Goal: Contribute content

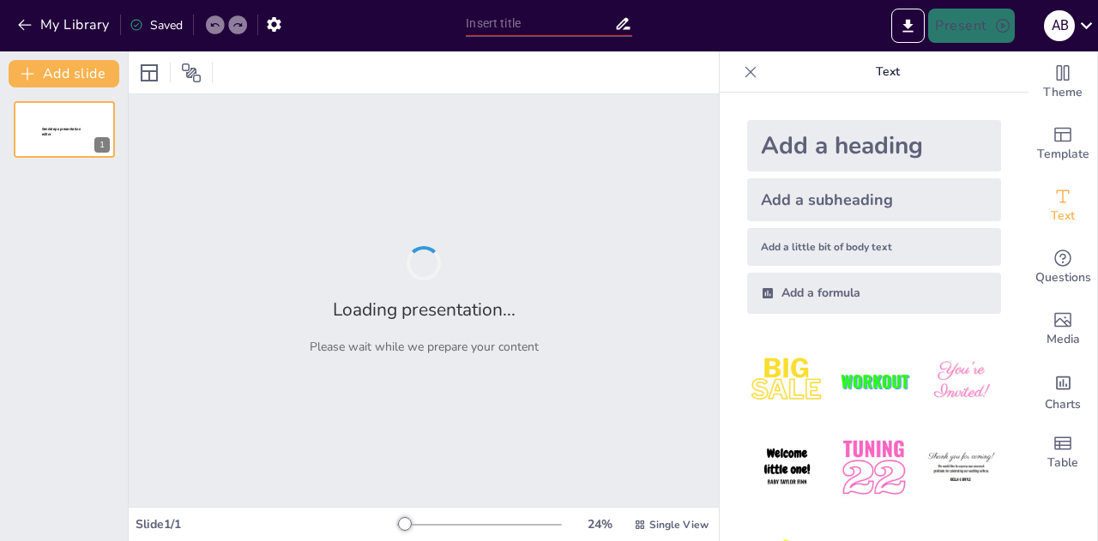
type input "Тема 3. Становлення та розвиток освіти і виховання в [GEOGRAPHIC_DATA]"
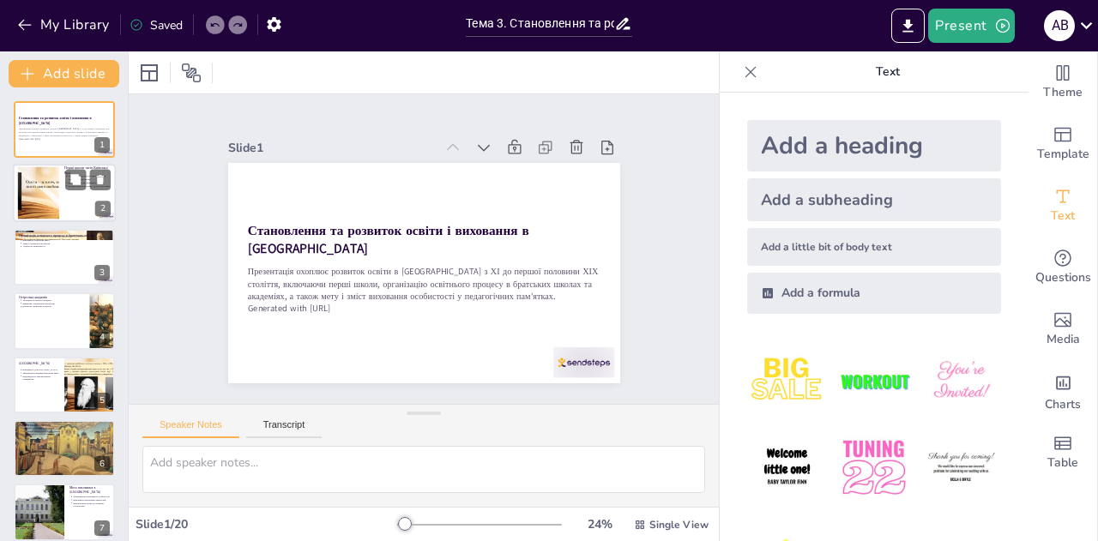
click at [51, 184] on div at bounding box center [38, 193] width 93 height 52
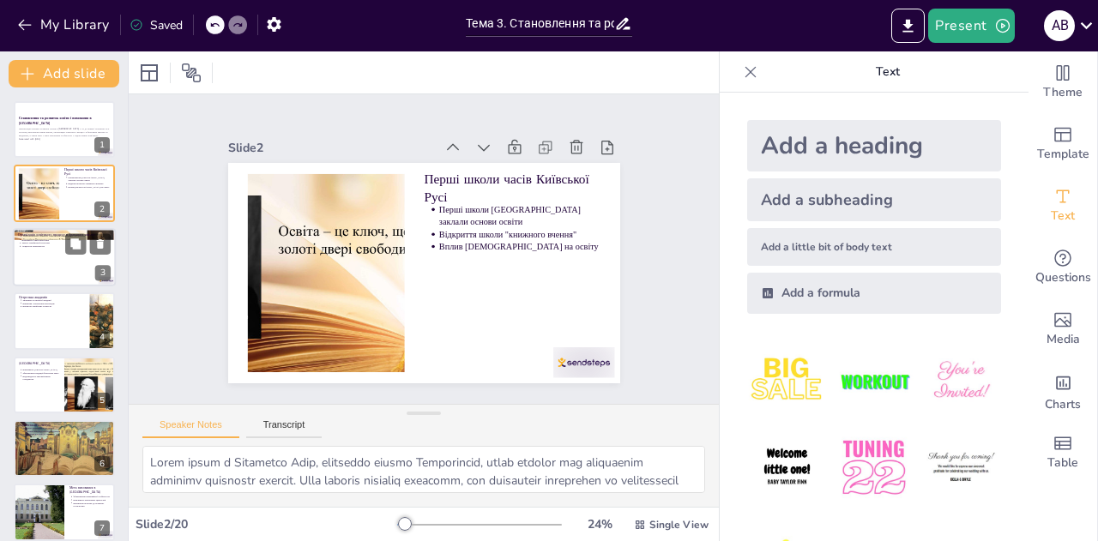
click at [42, 258] on div at bounding box center [64, 257] width 103 height 58
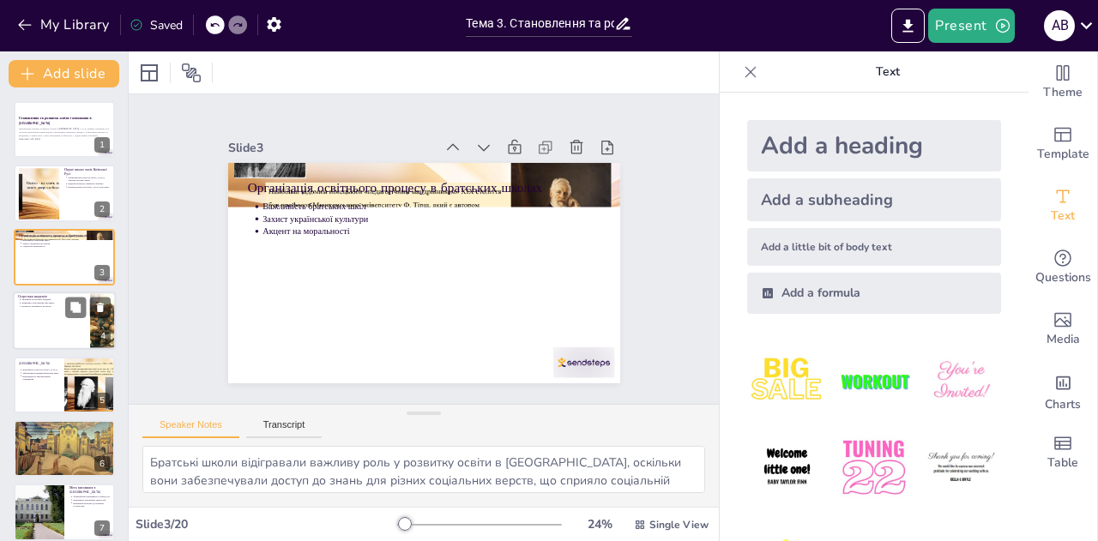
click at [42, 300] on p "Значення Острозької академії" at bounding box center [52, 300] width 63 height 3
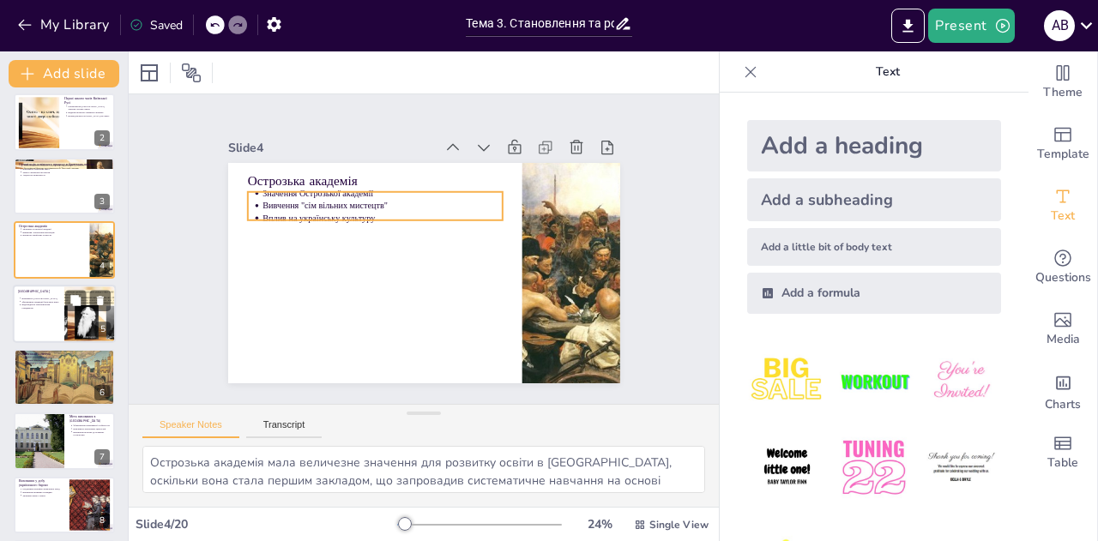
scroll to position [93, 0]
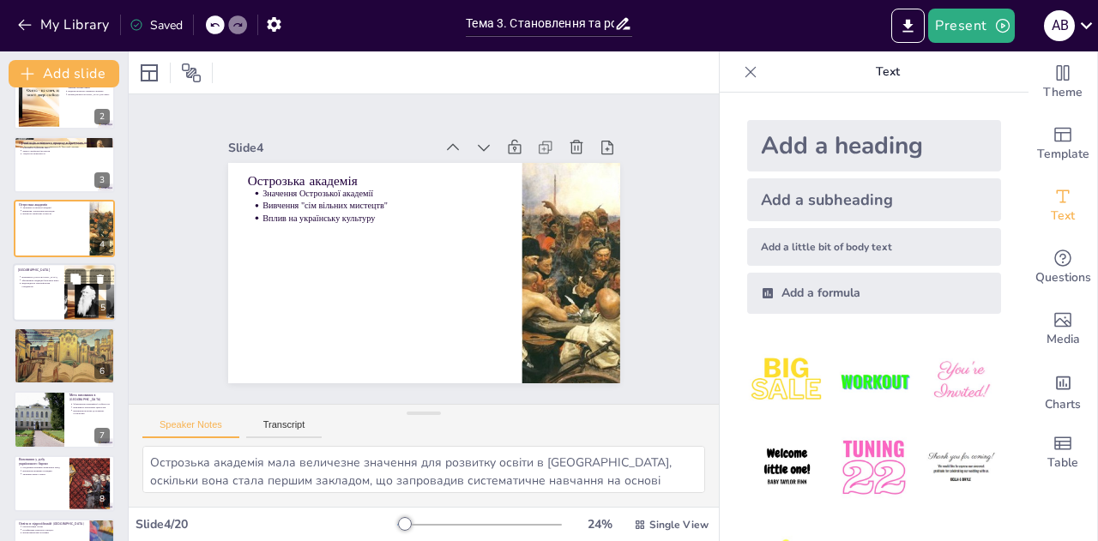
click at [51, 287] on p "Відповідність європейським стандартам" at bounding box center [40, 284] width 38 height 7
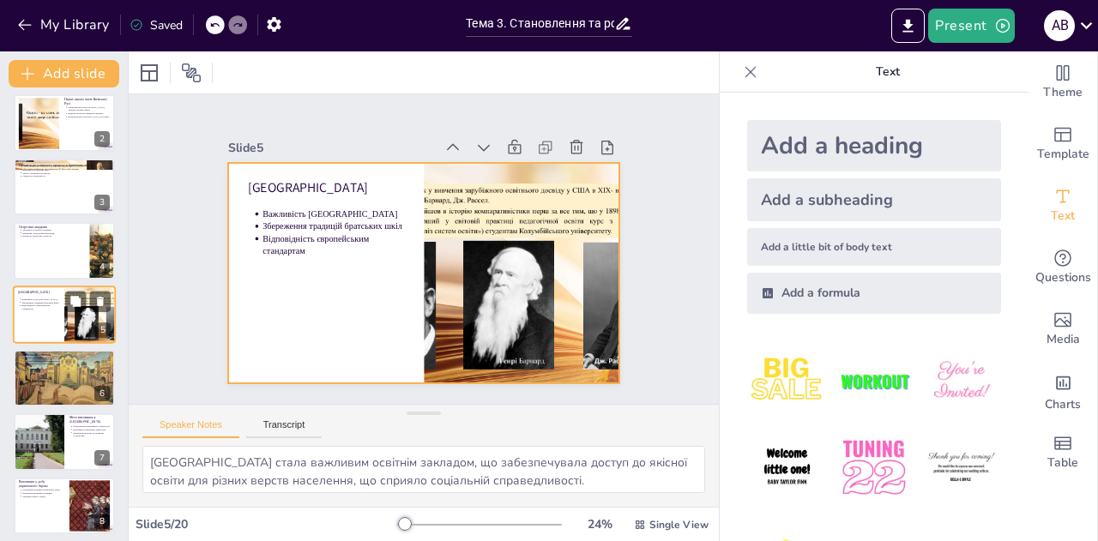
scroll to position [156, 0]
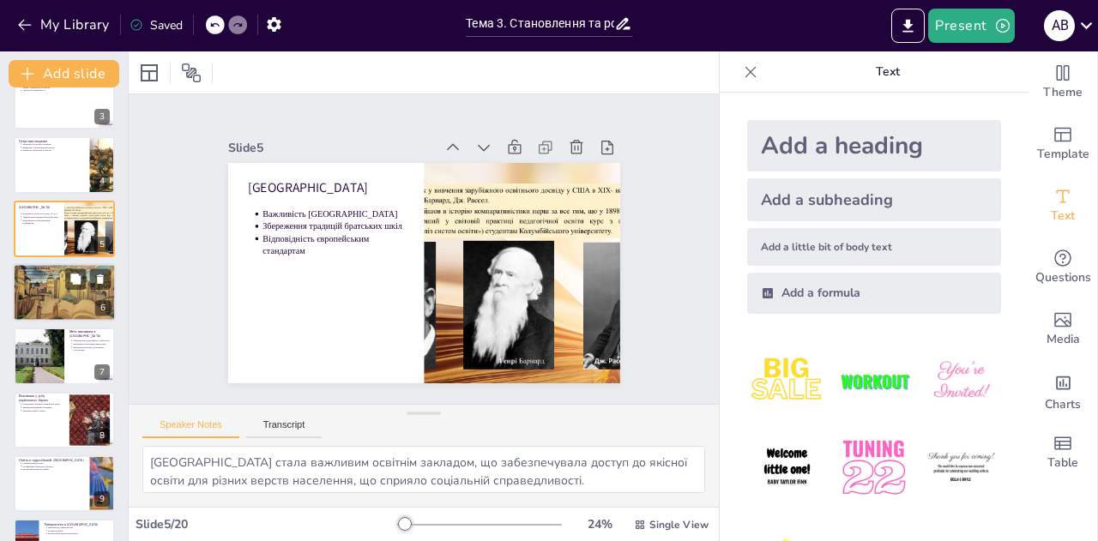
click at [69, 294] on div at bounding box center [64, 293] width 103 height 76
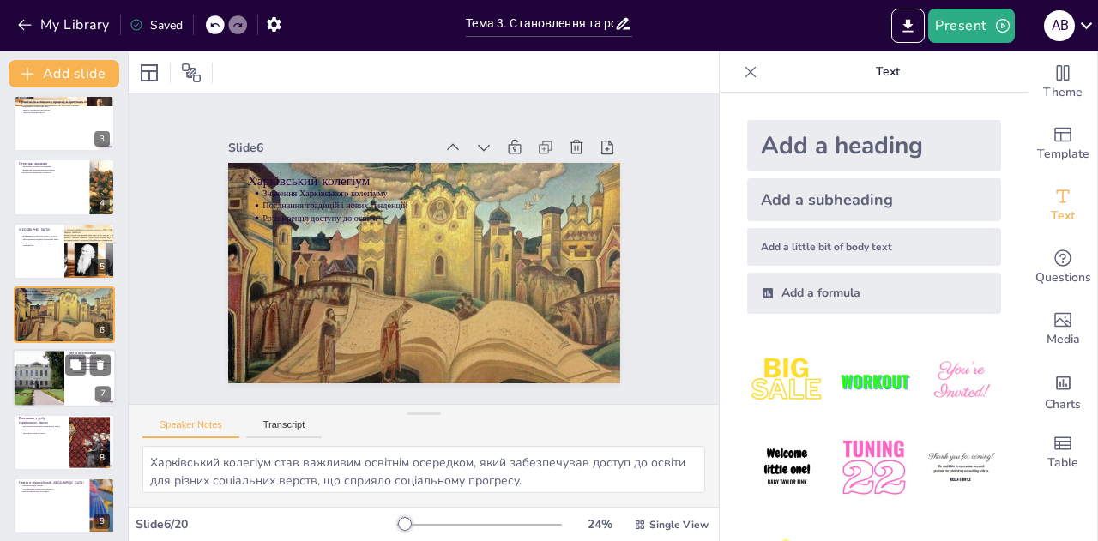
click at [56, 365] on div at bounding box center [38, 379] width 77 height 58
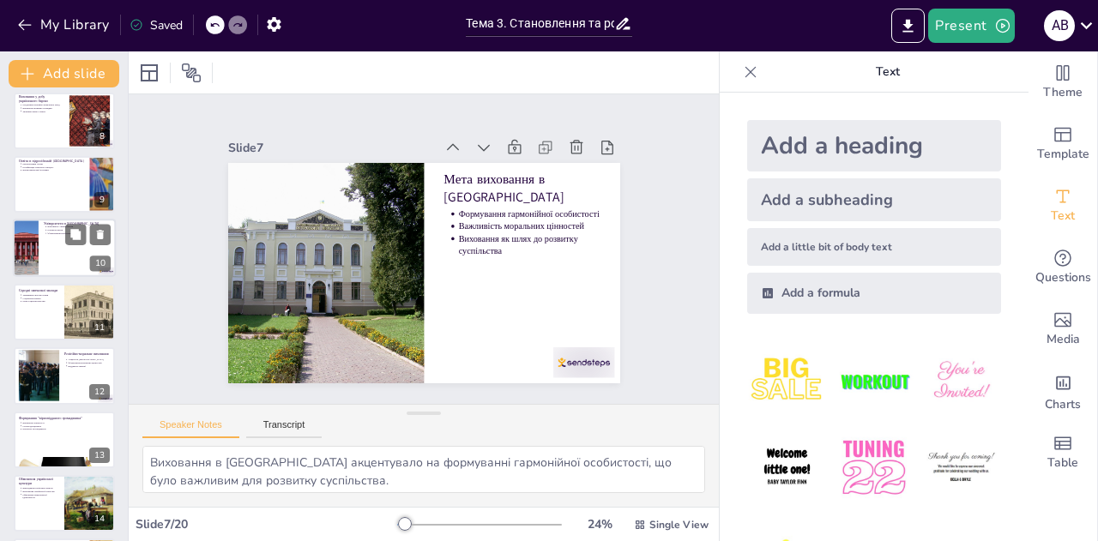
click at [38, 247] on div at bounding box center [26, 249] width 88 height 58
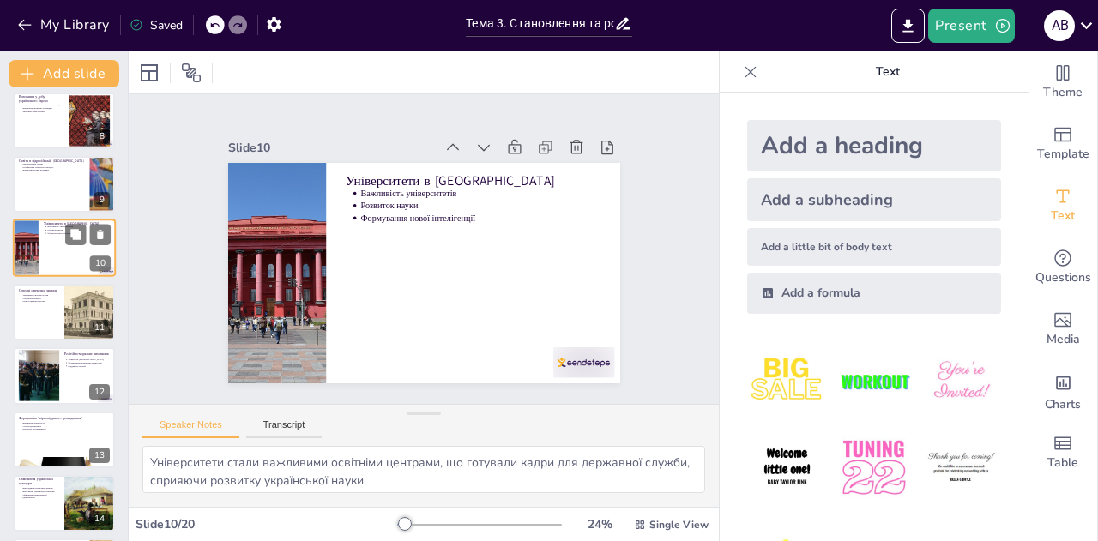
scroll to position [389, 0]
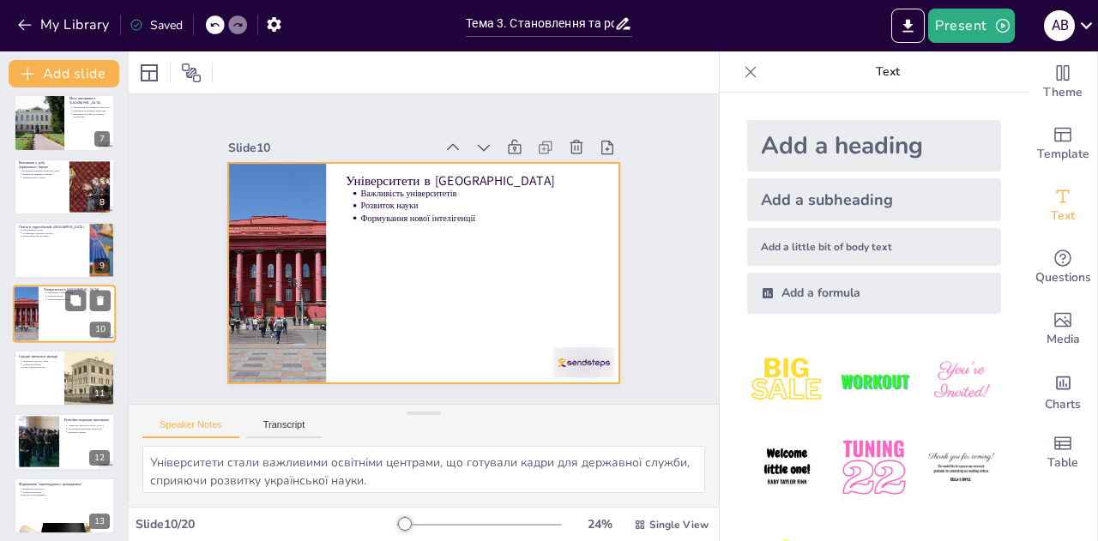
click at [55, 313] on div at bounding box center [64, 315] width 103 height 58
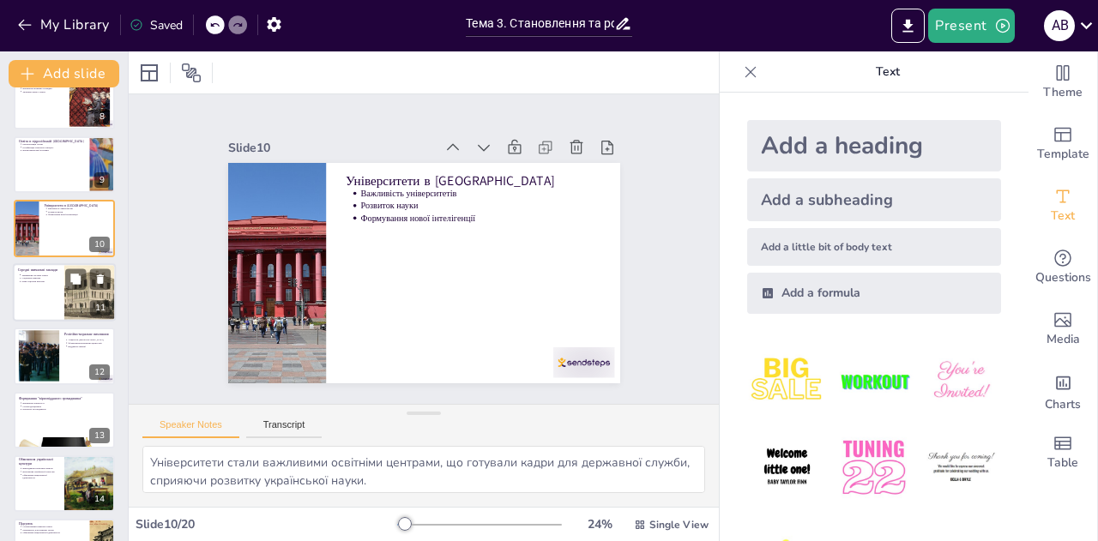
click at [46, 288] on div at bounding box center [64, 292] width 103 height 58
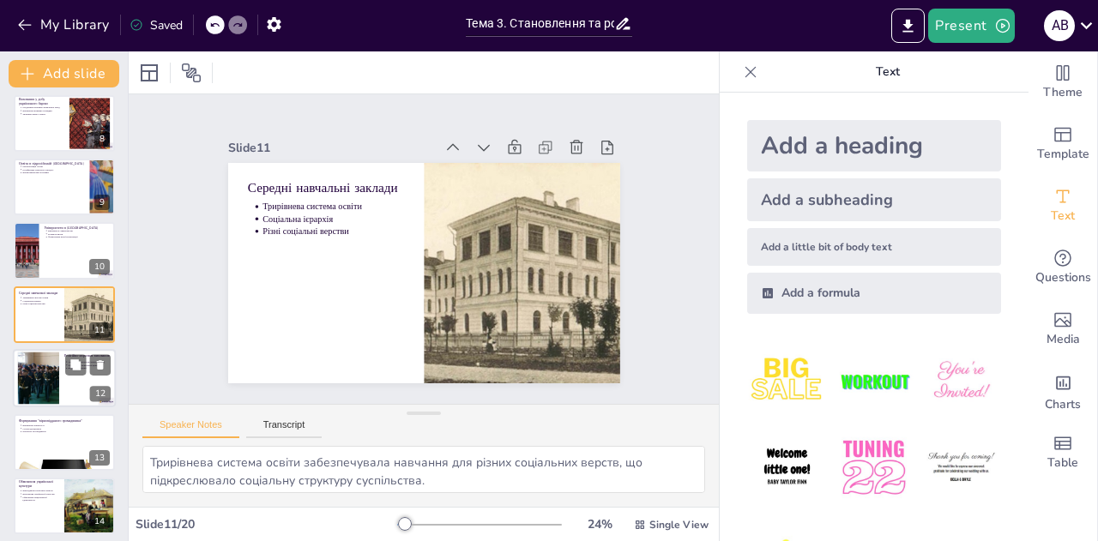
click at [61, 359] on div at bounding box center [64, 378] width 103 height 58
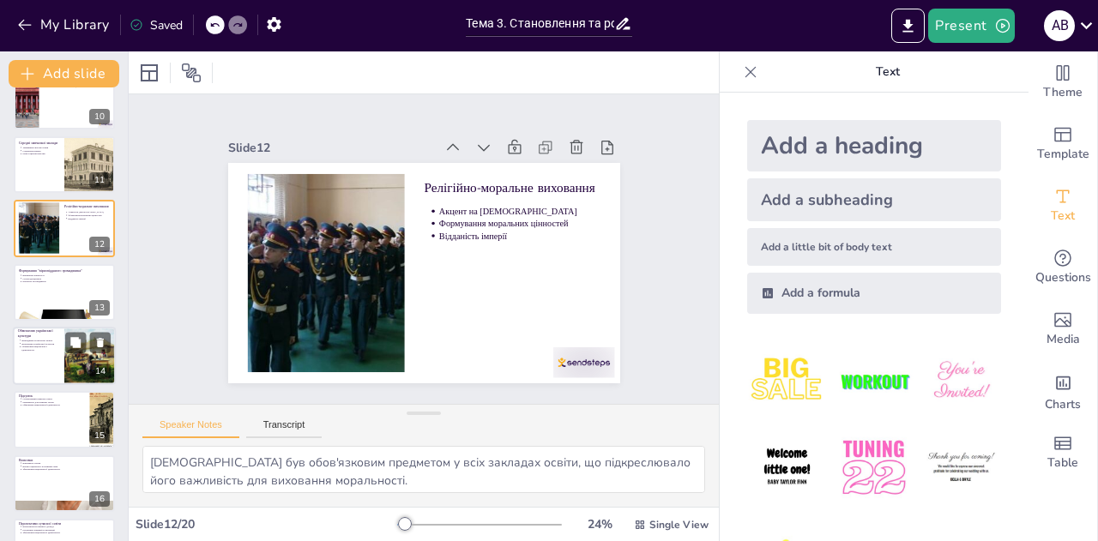
scroll to position [775, 0]
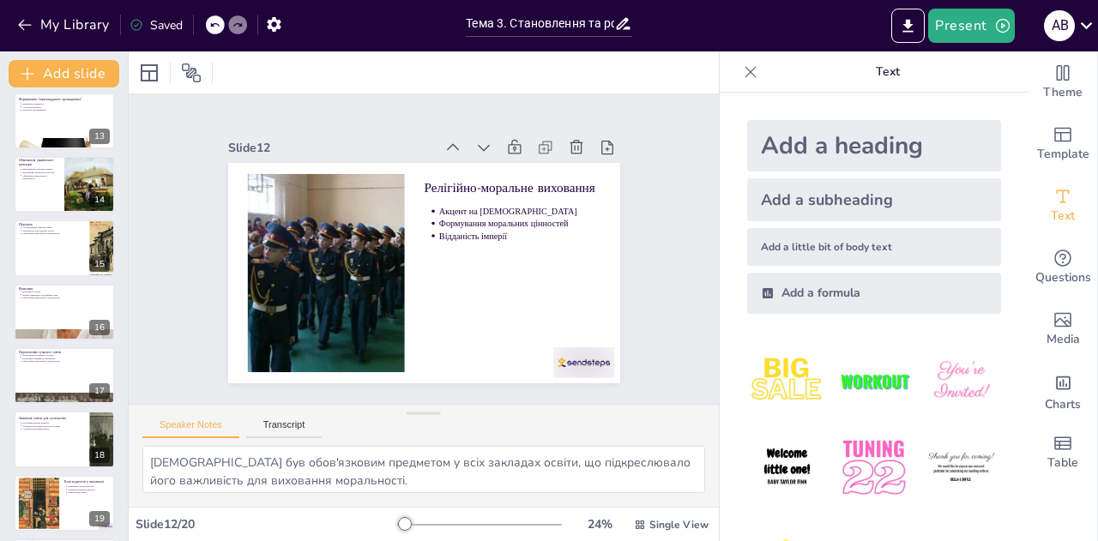
click at [44, 250] on div at bounding box center [64, 249] width 103 height 58
type textarea "Суперечливий характер освіти в підросійській Україні підкреслює її роль як інст…"
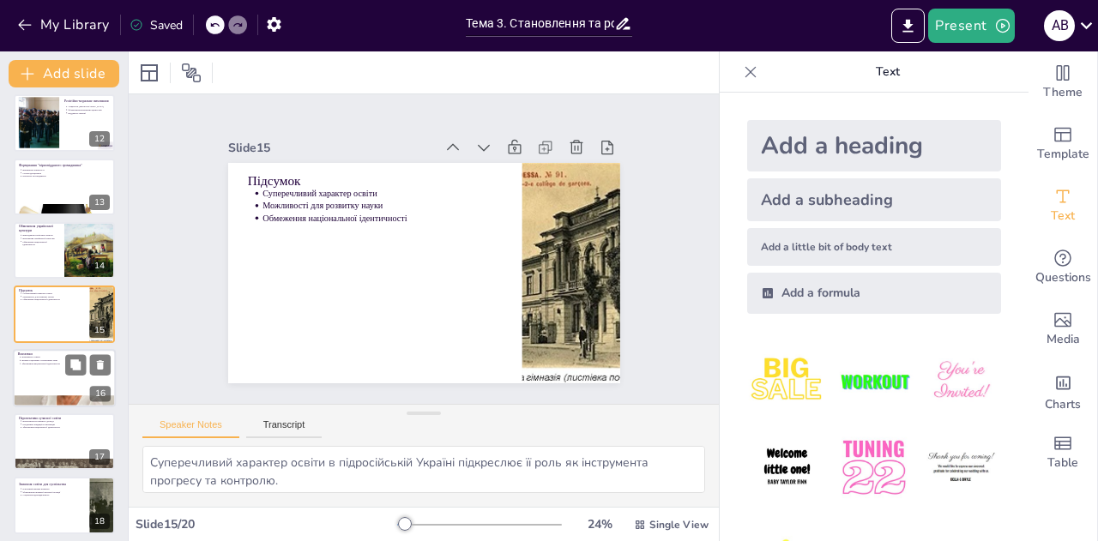
scroll to position [842, 0]
